Goal: Task Accomplishment & Management: Complete application form

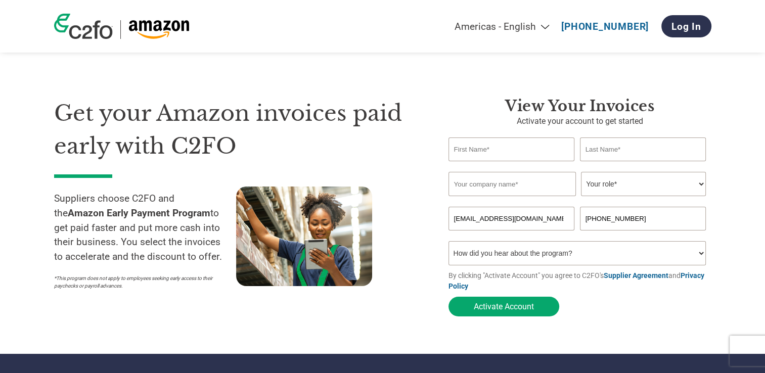
click at [499, 154] on input "text" at bounding box center [511, 149] width 126 height 24
type input "[PERSON_NAME]"
drag, startPoint x: 544, startPoint y: 187, endPoint x: 508, endPoint y: 190, distance: 35.5
click at [544, 187] on input "Finance manager" at bounding box center [511, 184] width 127 height 24
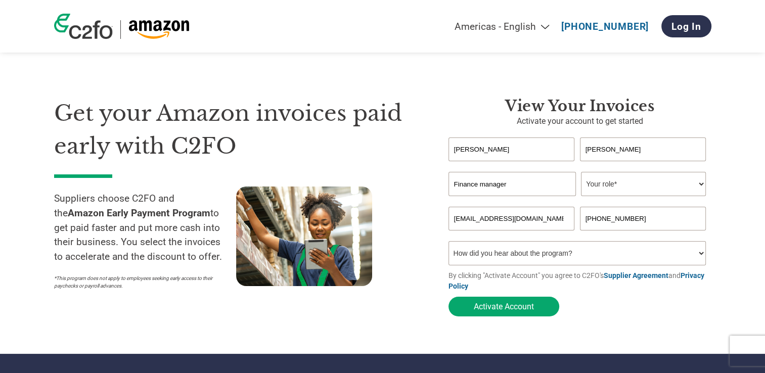
drag, startPoint x: 511, startPoint y: 187, endPoint x: 420, endPoint y: 192, distance: 90.6
click at [420, 192] on div "Get your Amazon invoices paid early with C2FO Suppliers choose C2FO and the Ama…" at bounding box center [382, 189] width 657 height 265
type input "Financial Controller"
click at [699, 184] on select "Your role* CFO Controller Credit Manager Finance Director Treasurer CEO Preside…" at bounding box center [643, 184] width 125 height 24
select select "CONTROLLER"
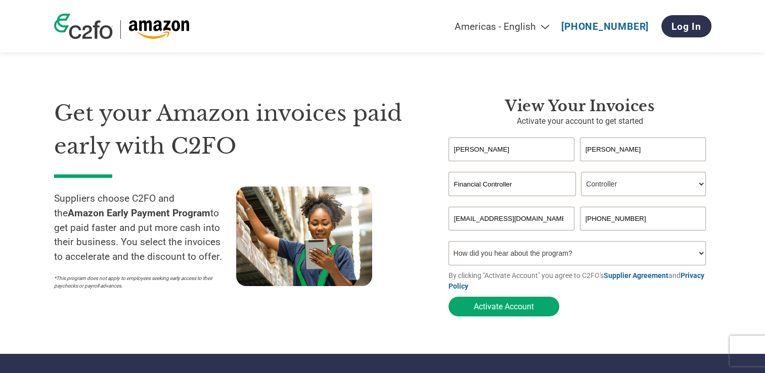
click at [581, 172] on select "Your role* CFO Controller Credit Manager Finance Director Treasurer CEO Preside…" at bounding box center [643, 184] width 125 height 24
click at [554, 180] on input "Financial Controller" at bounding box center [511, 184] width 127 height 24
drag, startPoint x: 554, startPoint y: 180, endPoint x: 354, endPoint y: 206, distance: 201.8
click at [433, 199] on div "View Your Invoices Activate your account to get started [PERSON_NAME] Invalid f…" at bounding box center [572, 209] width 278 height 224
click at [491, 182] on input "text" at bounding box center [511, 184] width 127 height 24
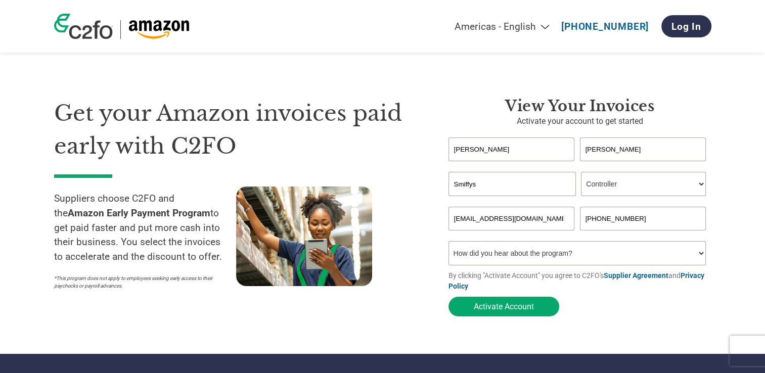
type input "SMIFFYS II LTD"
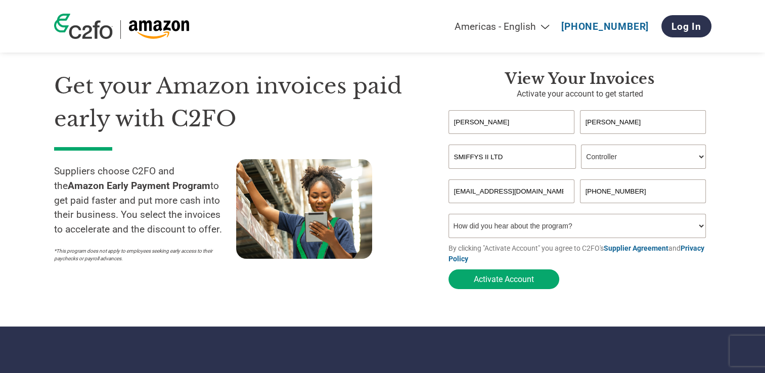
scroll to position [51, 0]
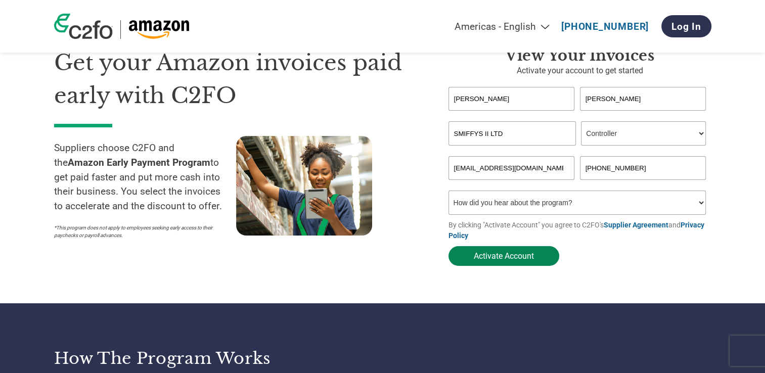
click at [519, 256] on button "Activate Account" at bounding box center [503, 256] width 111 height 20
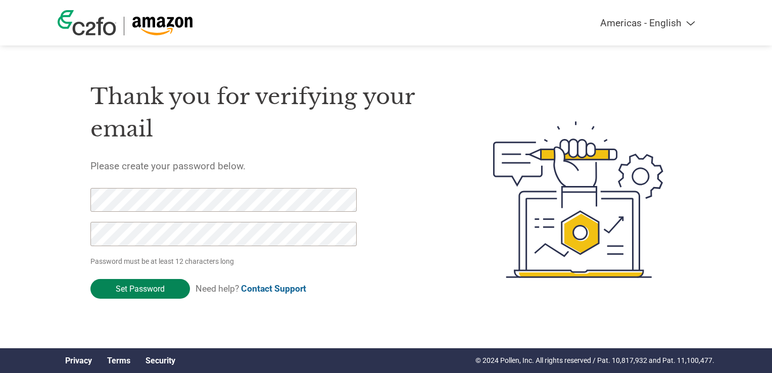
click at [125, 285] on input "Set Password" at bounding box center [140, 289] width 100 height 20
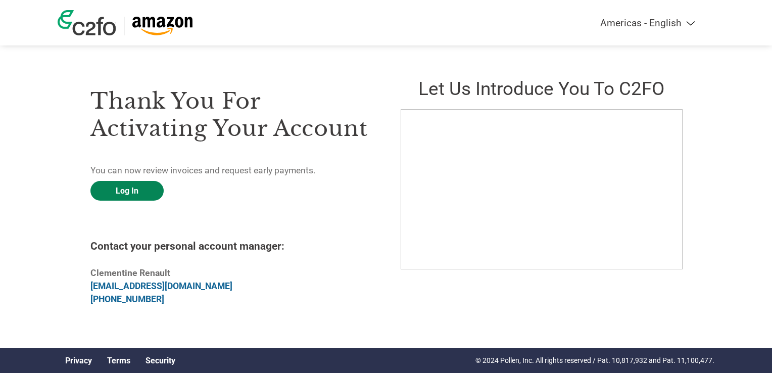
click at [128, 189] on link "Log In" at bounding box center [126, 191] width 73 height 20
